Goal: Task Accomplishment & Management: Complete application form

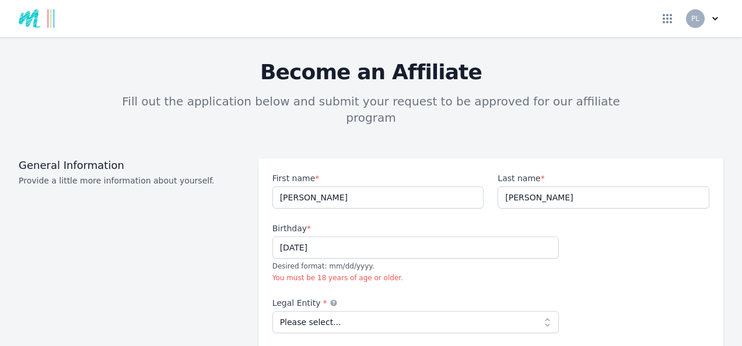
type input "[DATE]"
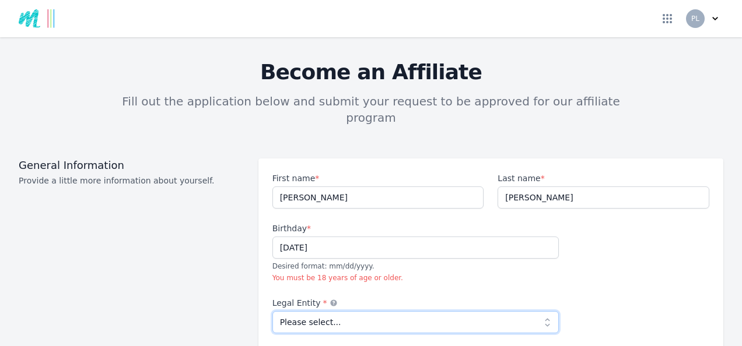
click at [541, 311] on select "Please select... Individual Partnership Corporation Sole Proprietorship Foreign…" at bounding box center [415, 322] width 287 height 22
select select "individual"
click at [272, 311] on select "Please select... Individual Partnership Corporation Sole Proprietorship Foreign…" at bounding box center [415, 322] width 287 height 22
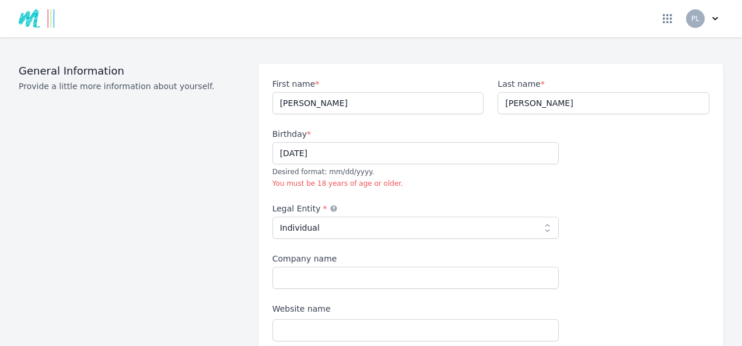
scroll to position [117, 0]
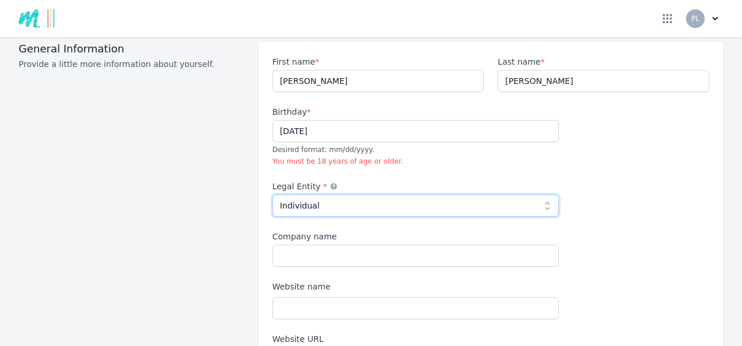
click at [542, 195] on select "Please select... Individual Partnership Corporation Sole Proprietorship Foreign…" at bounding box center [415, 206] width 287 height 22
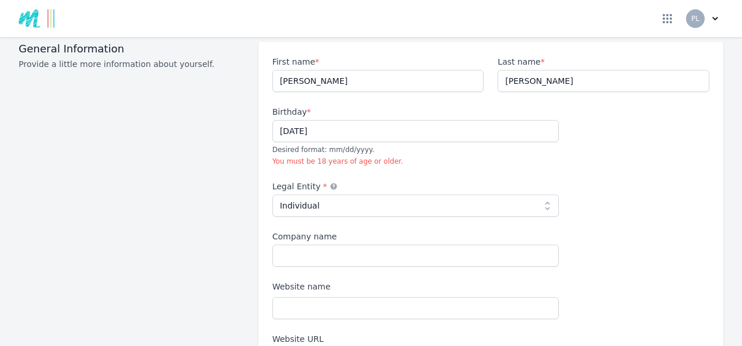
click at [145, 89] on div "General Information Provide a little more information about yourself." at bounding box center [132, 238] width 226 height 392
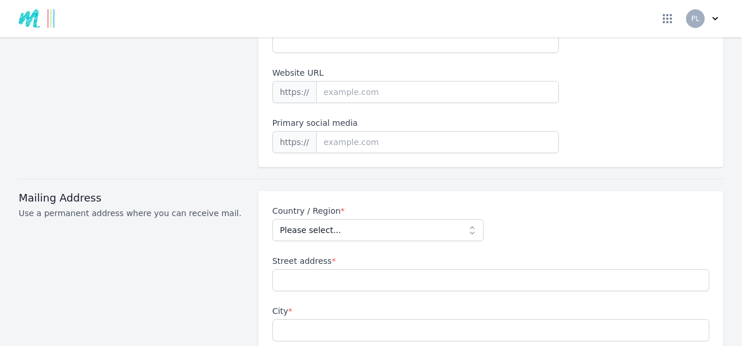
scroll to position [373, 0]
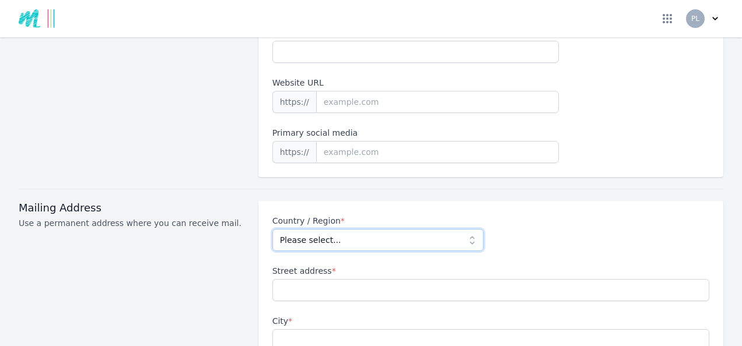
click at [467, 229] on select "Please select... [GEOGRAPHIC_DATA] [GEOGRAPHIC_DATA] [GEOGRAPHIC_DATA] [US_STAT…" at bounding box center [378, 240] width 212 height 22
select select "GB"
click at [272, 229] on select "Please select... [GEOGRAPHIC_DATA] [GEOGRAPHIC_DATA] [GEOGRAPHIC_DATA] [US_STAT…" at bounding box center [378, 240] width 212 height 22
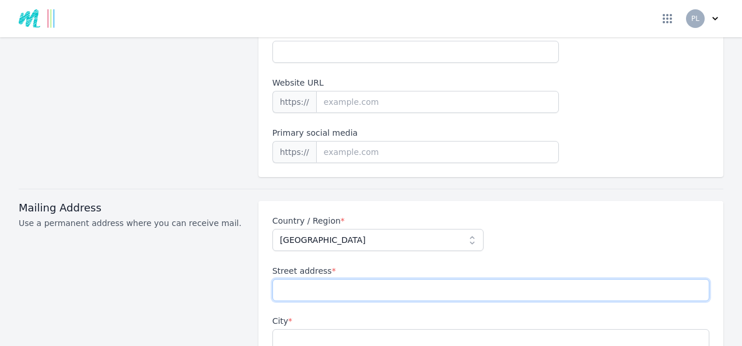
click at [310, 279] on input "Street address *" at bounding box center [490, 290] width 437 height 22
type input "skye place"
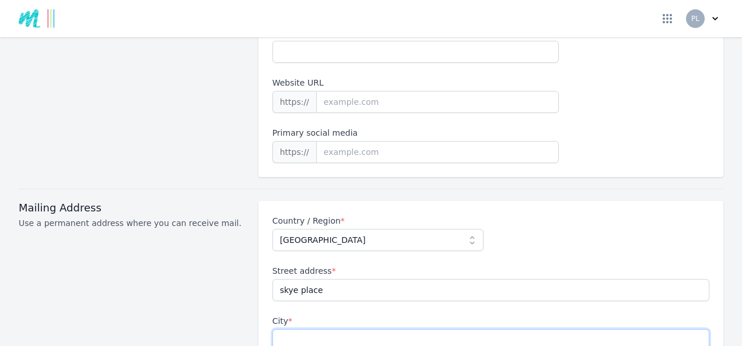
click at [323, 329] on input "City *" at bounding box center [490, 340] width 437 height 22
type input "Airdrie"
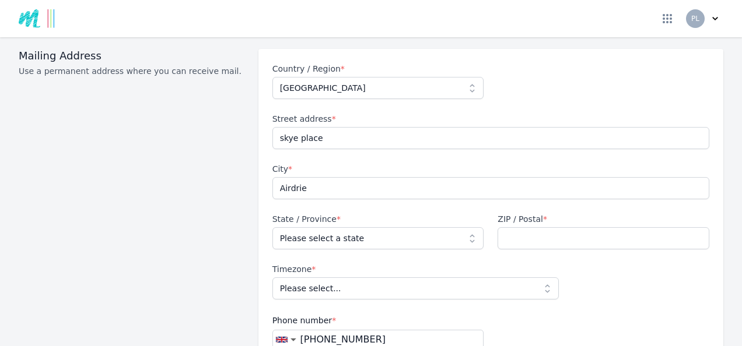
scroll to position [536, 0]
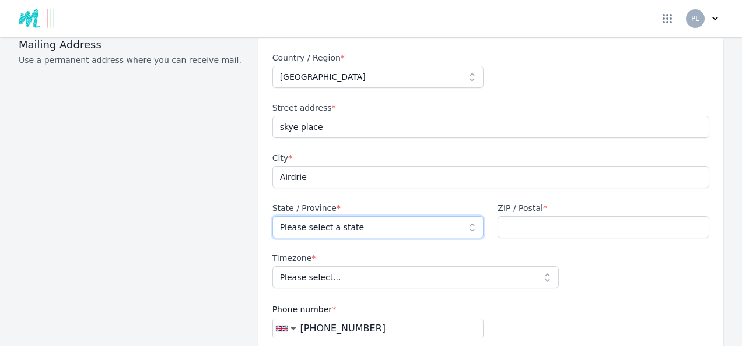
click at [466, 216] on select "Please select a state [GEOGRAPHIC_DATA] [GEOGRAPHIC_DATA] [GEOGRAPHIC_DATA] [GE…" at bounding box center [378, 227] width 212 height 22
select select "NLK"
click at [272, 216] on select "Please select a state [GEOGRAPHIC_DATA] [GEOGRAPHIC_DATA] [GEOGRAPHIC_DATA] [GE…" at bounding box center [378, 227] width 212 height 22
click at [541, 216] on input "ZIP / Postal *" at bounding box center [603, 227] width 212 height 22
type input "ml6 8fb"
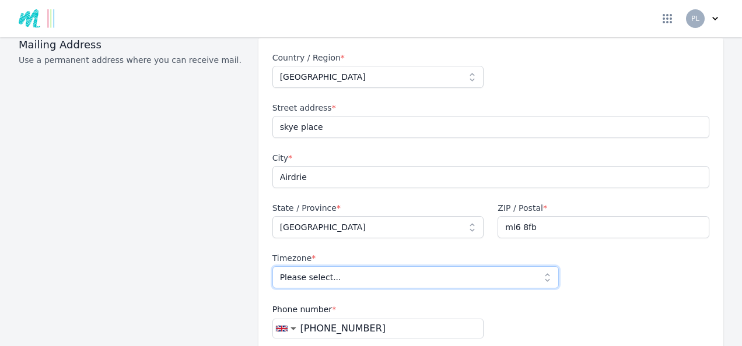
click at [541, 266] on select "Please select... [GEOGRAPHIC_DATA]/[GEOGRAPHIC_DATA]" at bounding box center [415, 277] width 287 height 22
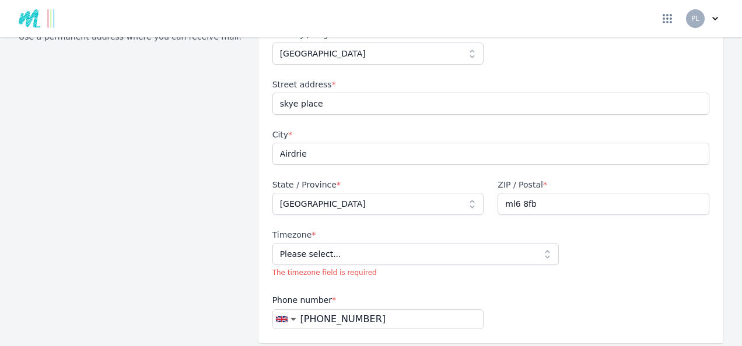
scroll to position [583, 0]
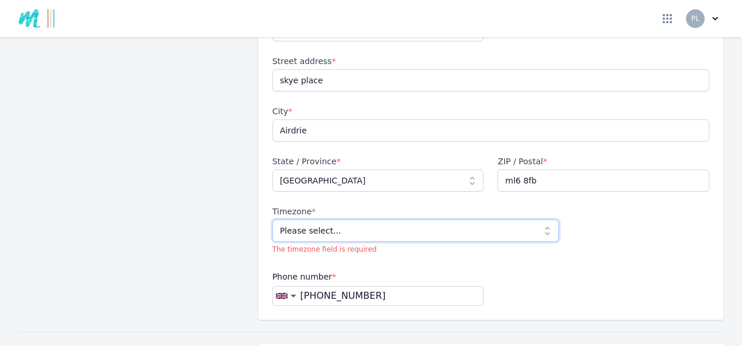
click at [540, 220] on select "Please select... [GEOGRAPHIC_DATA]/[GEOGRAPHIC_DATA]" at bounding box center [415, 231] width 287 height 22
select select "Europe/[GEOGRAPHIC_DATA]"
click at [272, 220] on select "Please select... [GEOGRAPHIC_DATA]/[GEOGRAPHIC_DATA]" at bounding box center [415, 231] width 287 height 22
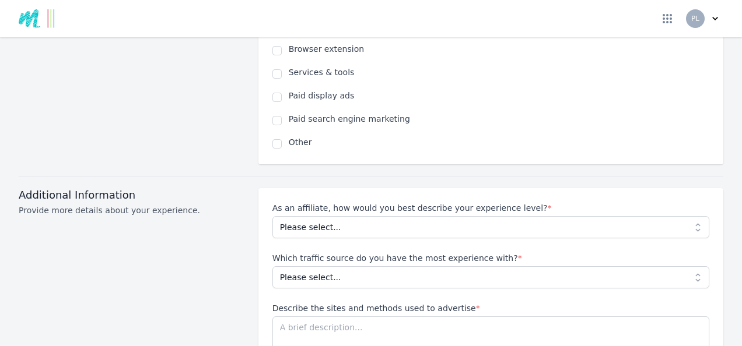
scroll to position [1003, 0]
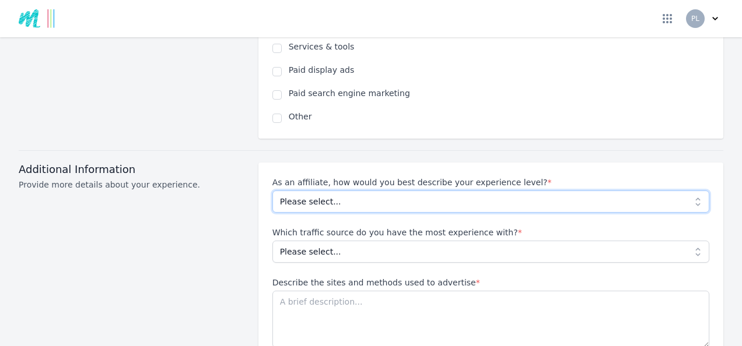
click at [686, 191] on select "Please select... Beginner Intermediate Expert" at bounding box center [490, 202] width 437 height 22
select select "Beginner"
click at [272, 191] on select "Please select... Beginner Intermediate Expert" at bounding box center [490, 202] width 437 height 22
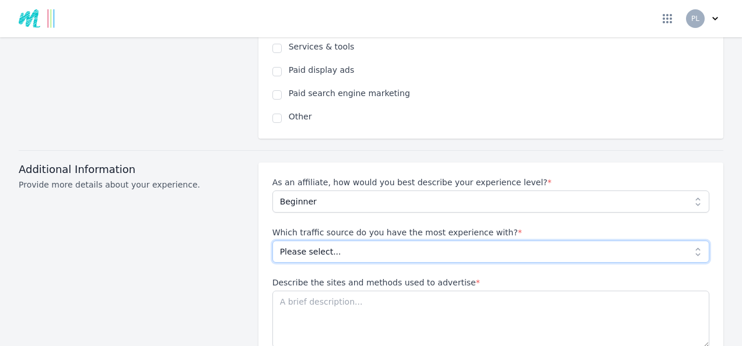
click at [692, 241] on select "Please select... No experience Social media Pay per click Media buying Organic …" at bounding box center [490, 252] width 437 height 22
select select "No experience"
click at [272, 241] on select "Please select... No experience Social media Pay per click Media buying Organic …" at bounding box center [490, 252] width 437 height 22
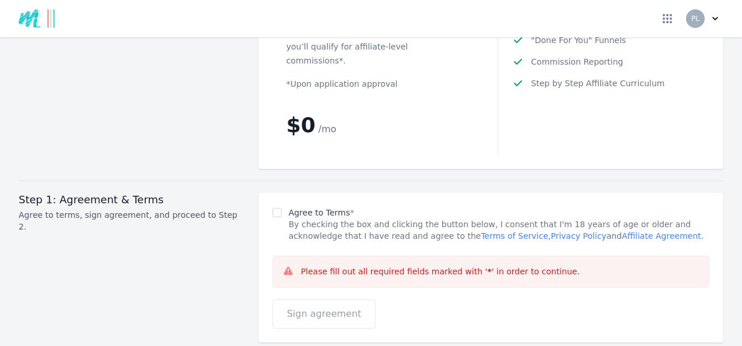
scroll to position [1609, 0]
click at [275, 208] on input "Agree to Terms *" at bounding box center [276, 212] width 9 height 9
checkbox input "true"
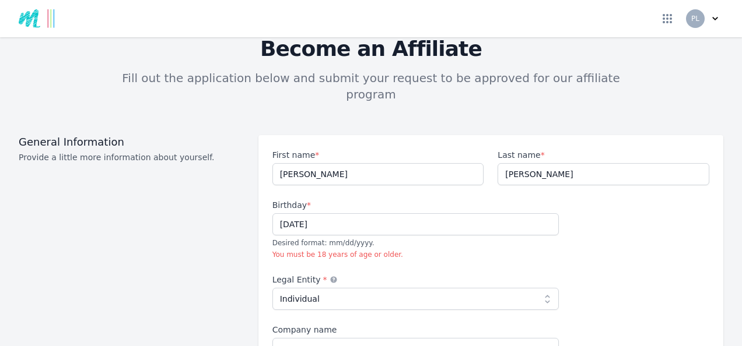
scroll to position [0, 0]
